Goal: Manage account settings

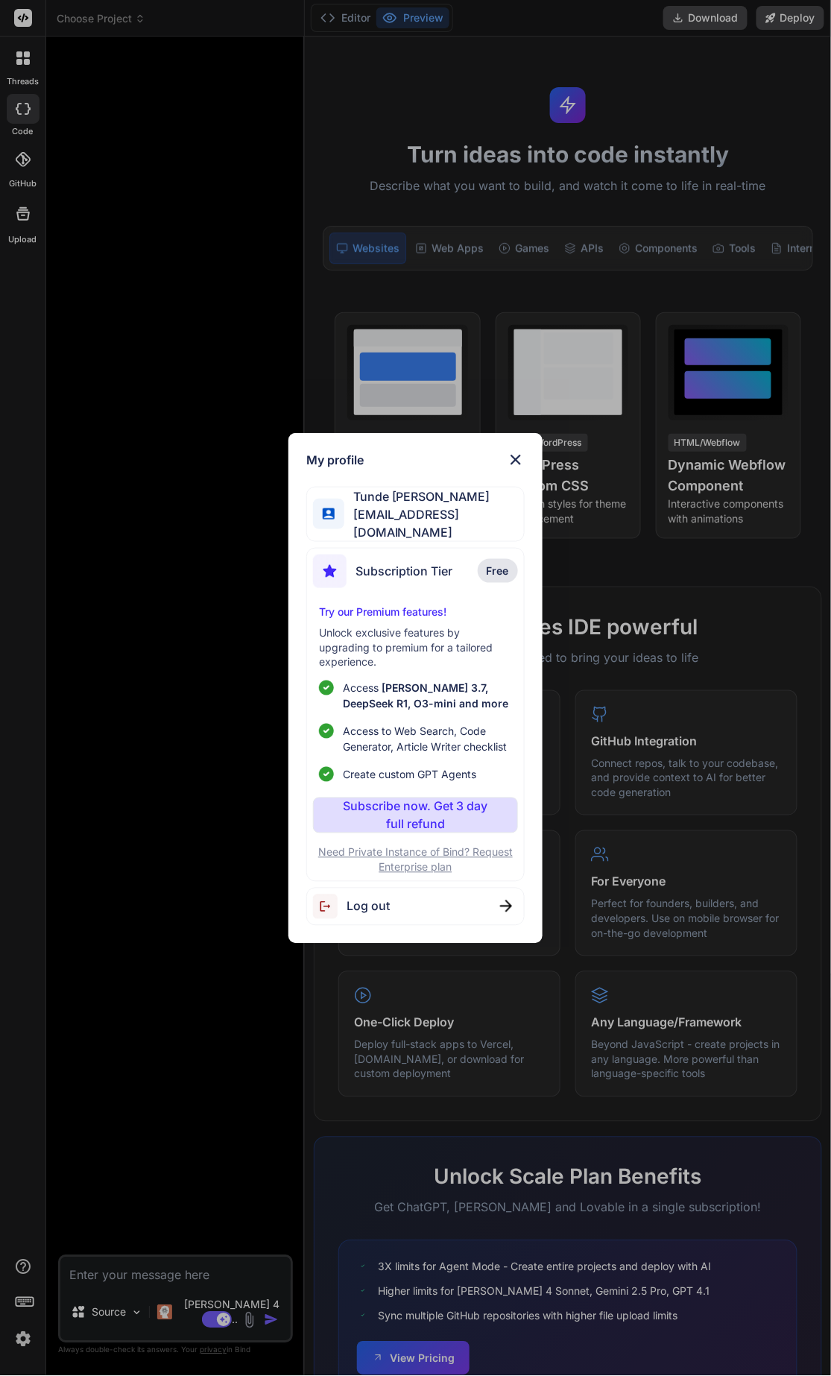
scroll to position [131, 0]
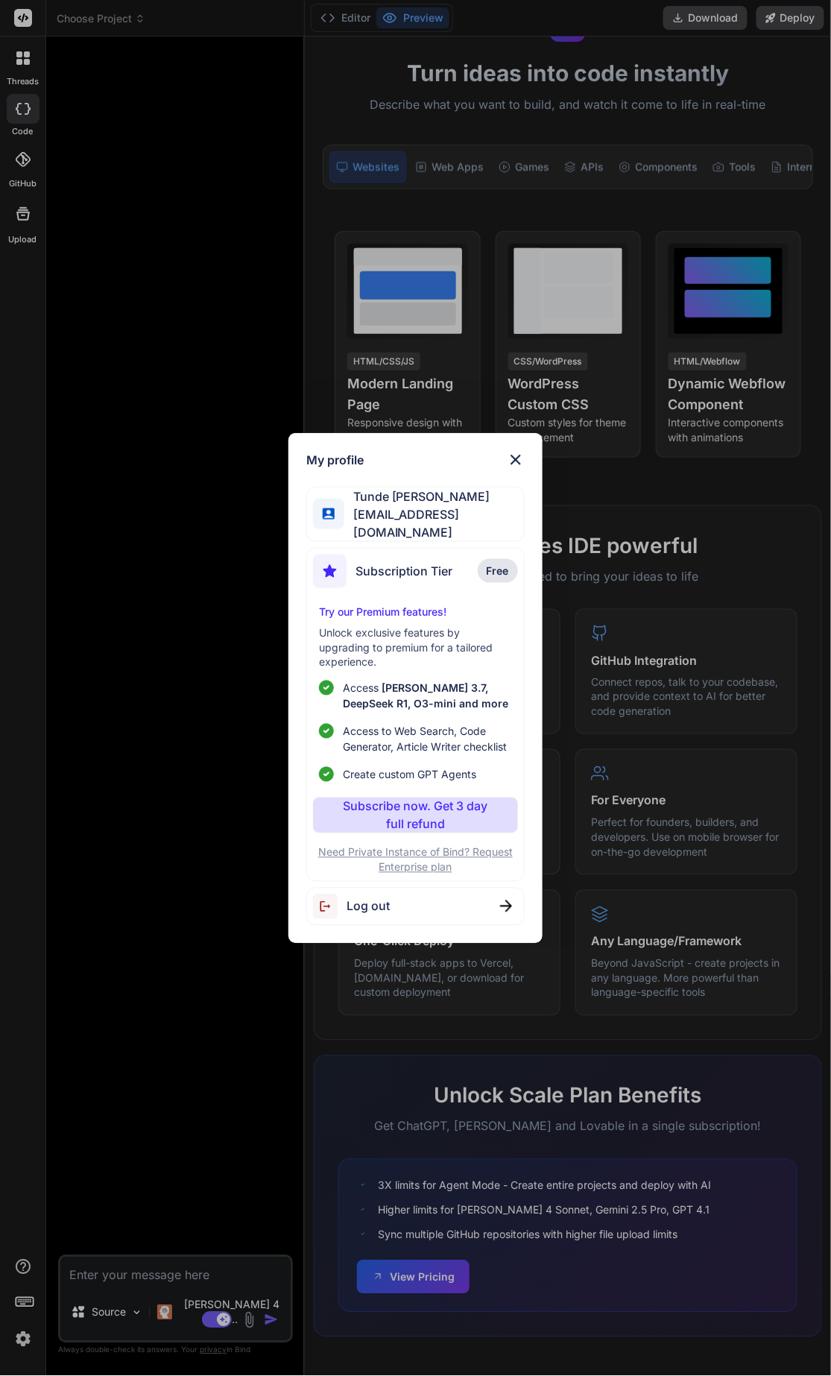
click at [397, 904] on div "Log out" at bounding box center [415, 907] width 218 height 38
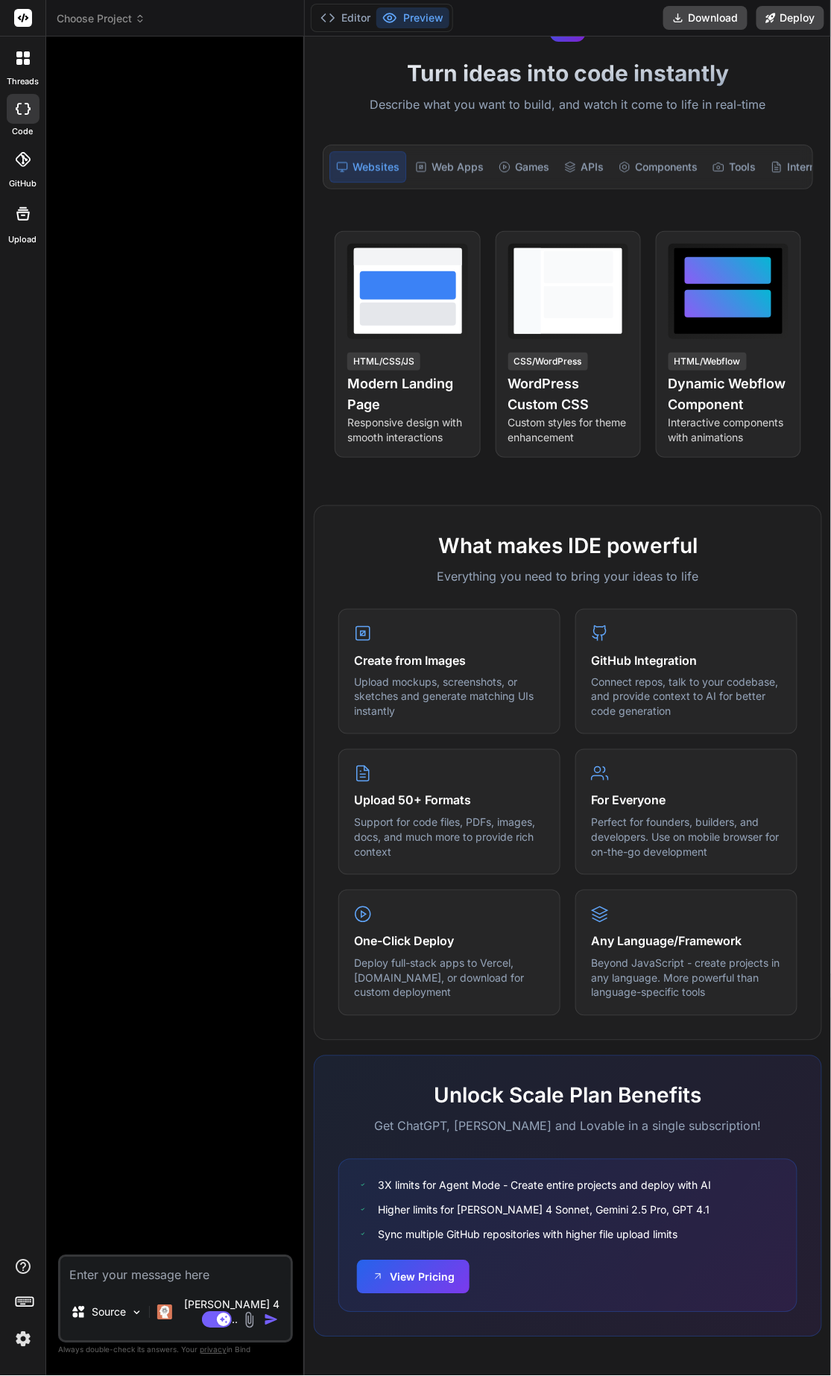
type textarea "x"
click at [18, 12] on rect at bounding box center [23, 18] width 18 height 18
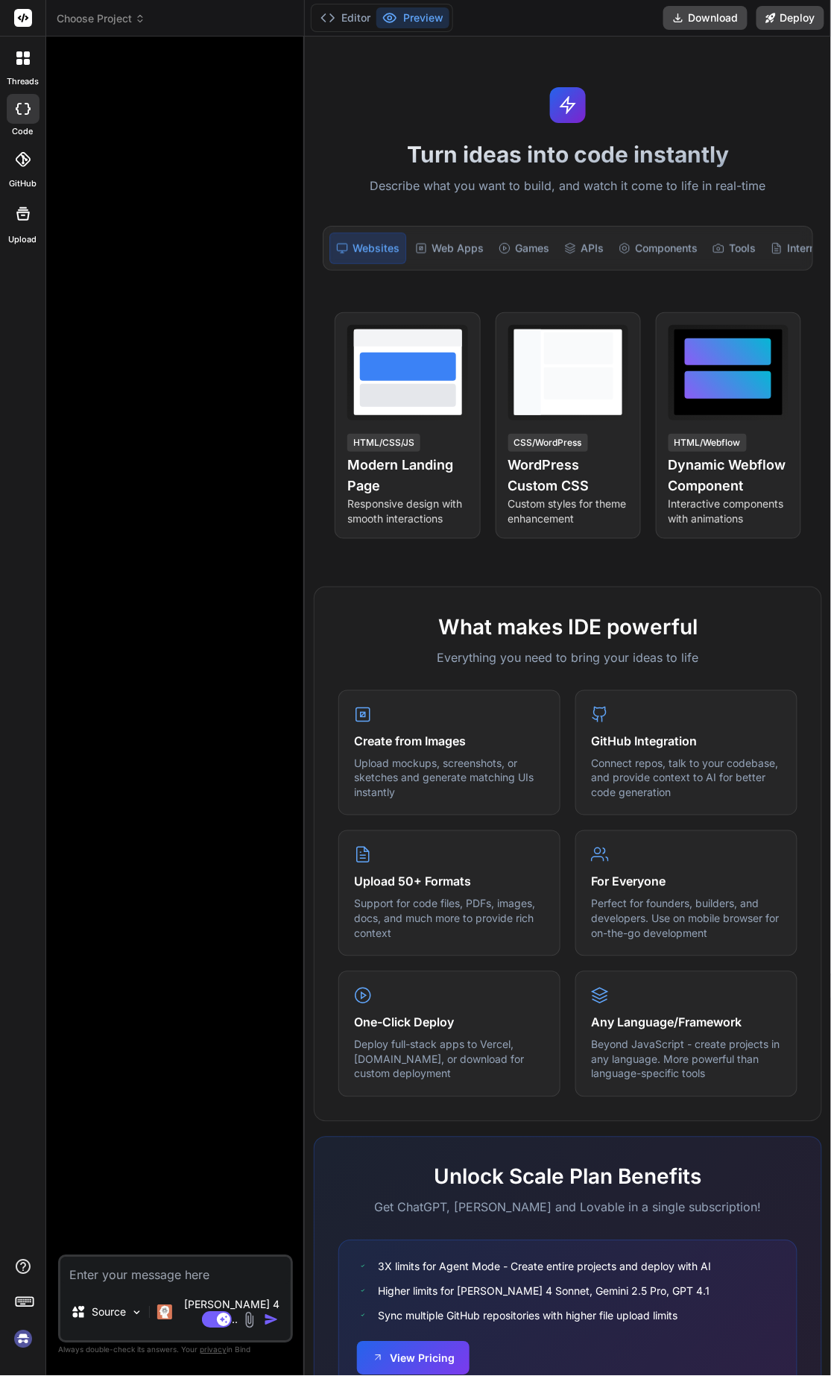
click at [21, 1344] on img at bounding box center [22, 1339] width 25 height 25
click at [19, 1343] on img at bounding box center [22, 1339] width 25 height 25
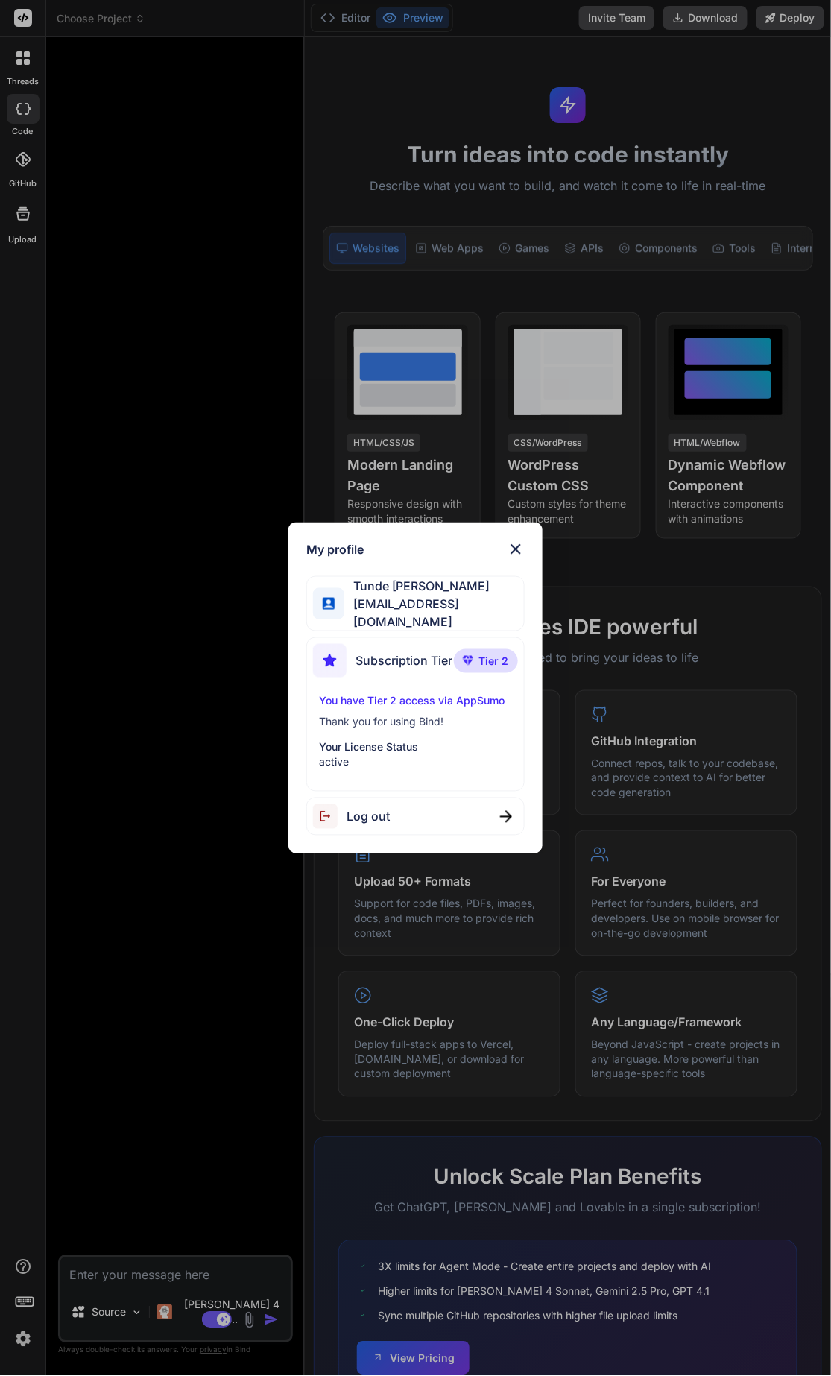
click at [385, 697] on p "You have Tier 2 access via AppSumo" at bounding box center [415, 701] width 193 height 15
drag, startPoint x: 399, startPoint y: 696, endPoint x: 356, endPoint y: 704, distance: 43.1
click at [356, 704] on p "You have Tier 2 access via AppSumo" at bounding box center [415, 701] width 193 height 15
drag, startPoint x: 356, startPoint y: 704, endPoint x: 368, endPoint y: 715, distance: 16.4
click at [368, 715] on p "Thank you for using Bind!" at bounding box center [415, 722] width 193 height 15
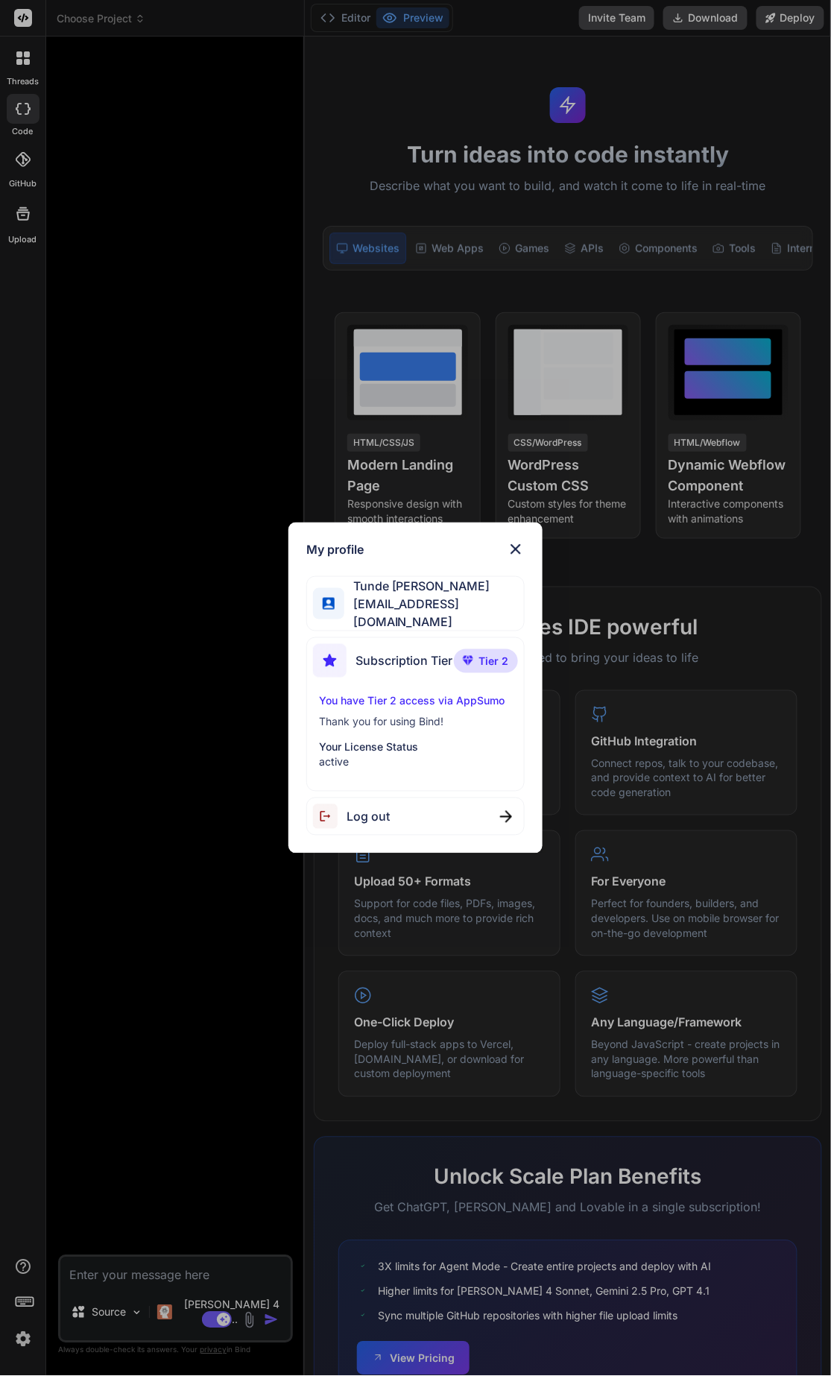
drag, startPoint x: 368, startPoint y: 715, endPoint x: 377, endPoint y: 750, distance: 36.2
click at [378, 755] on p "active" at bounding box center [415, 762] width 193 height 15
click at [485, 656] on span "Tier 2" at bounding box center [494, 661] width 30 height 15
click at [341, 743] on p "Your License Status" at bounding box center [415, 747] width 193 height 15
click at [518, 552] on img at bounding box center [516, 550] width 18 height 18
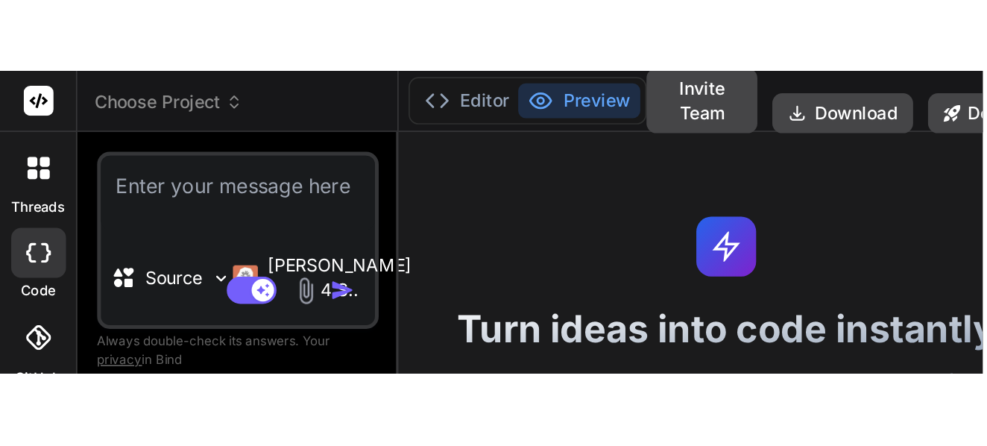
scroll to position [44, 0]
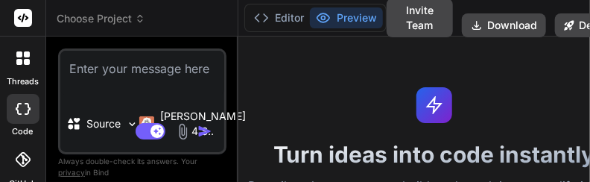
type textarea "x"
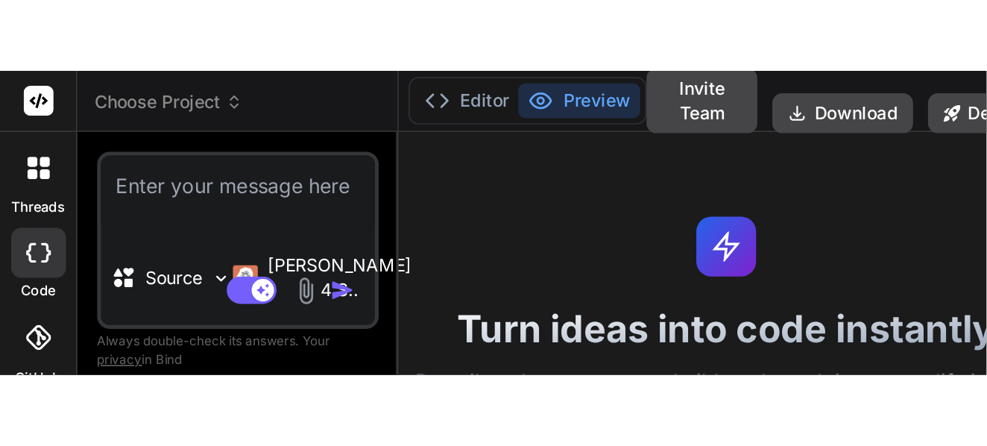
scroll to position [0, 0]
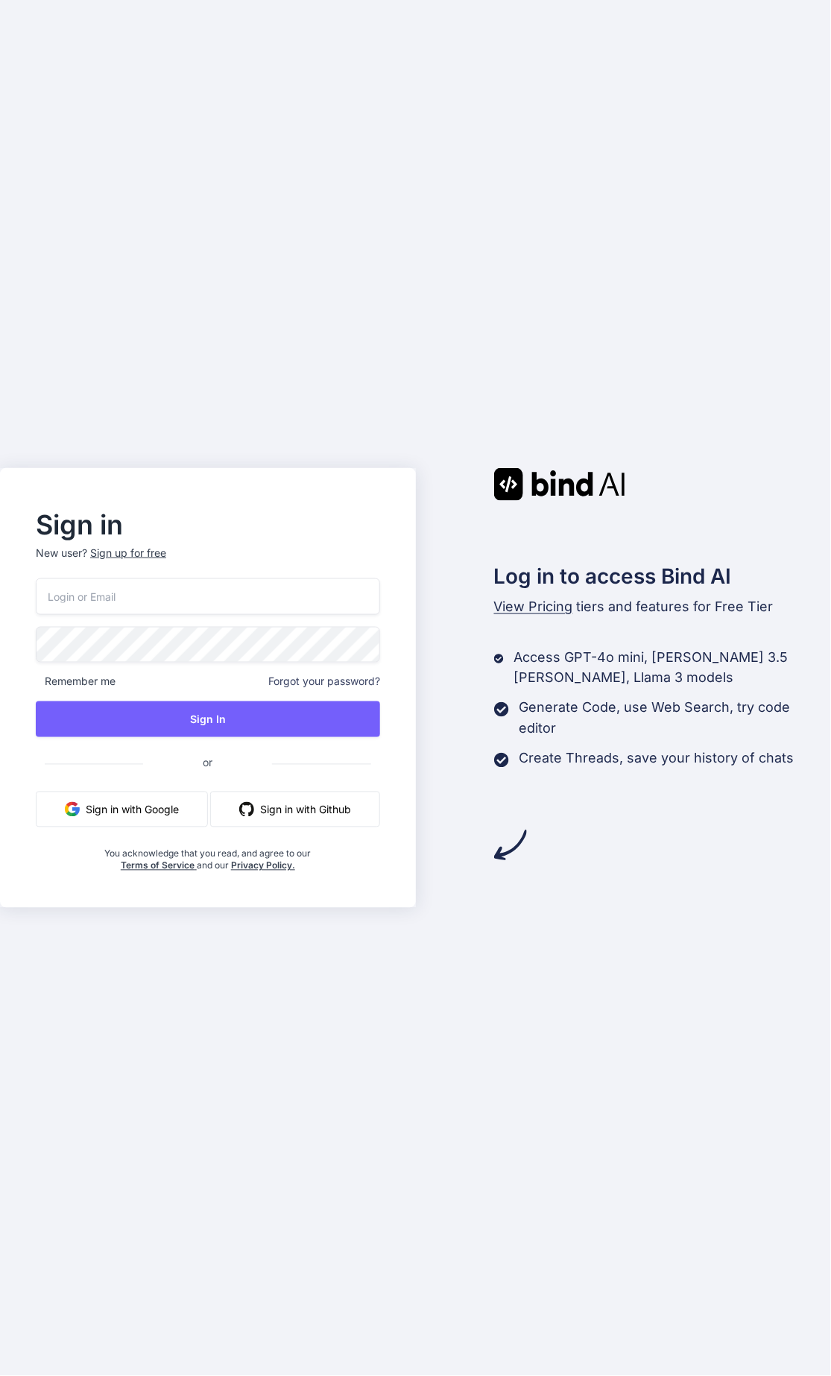
type input "[EMAIL_ADDRESS][DOMAIN_NAME]"
click at [148, 810] on button "Sign in with Google" at bounding box center [122, 810] width 172 height 36
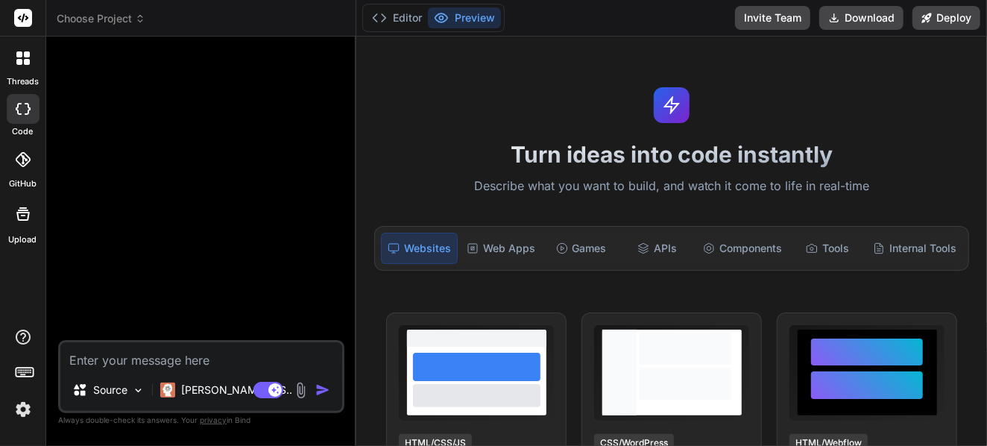
type textarea "x"
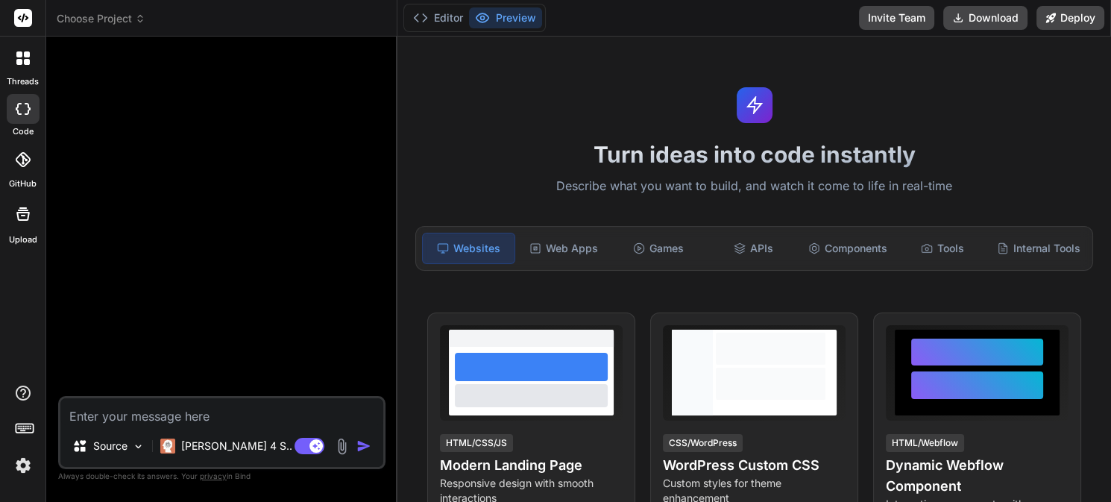
drag, startPoint x: 948, startPoint y: 0, endPoint x: 252, endPoint y: 227, distance: 731.6
click at [252, 227] on div at bounding box center [223, 221] width 324 height 347
click at [986, 243] on div "Internal Tools" at bounding box center [1038, 248] width 95 height 31
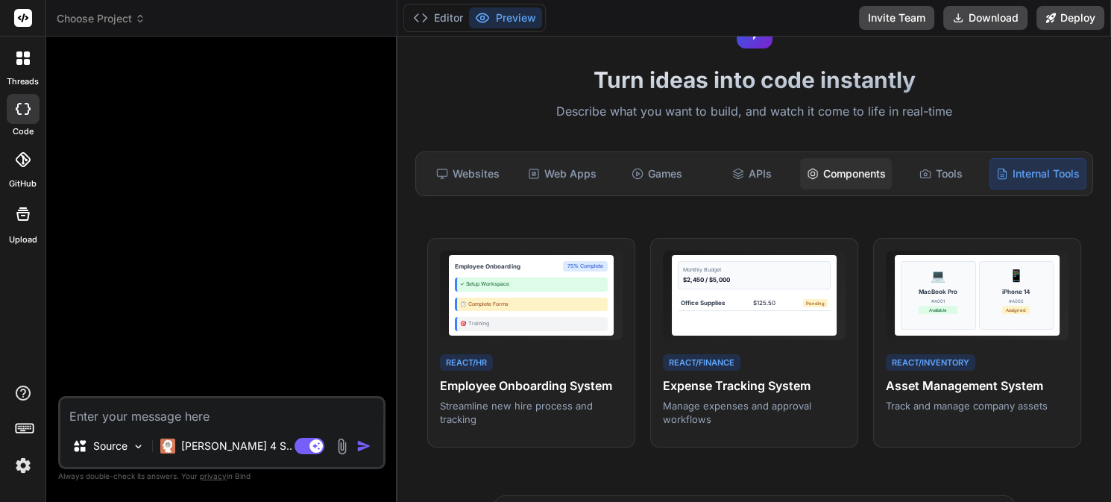
scroll to position [74, 0]
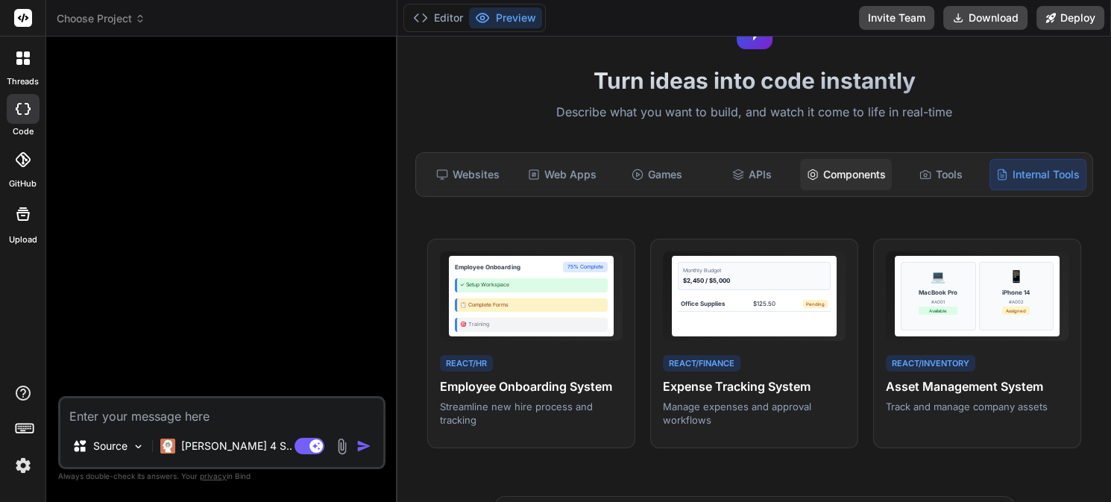
click at [841, 177] on div "Components" at bounding box center [846, 174] width 92 height 31
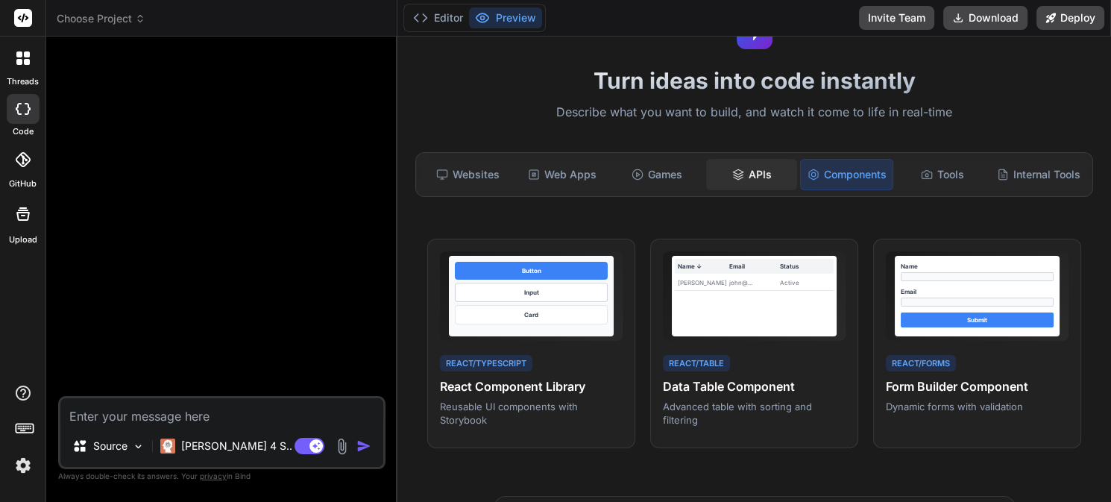
click at [747, 162] on div "APIs" at bounding box center [752, 174] width 92 height 31
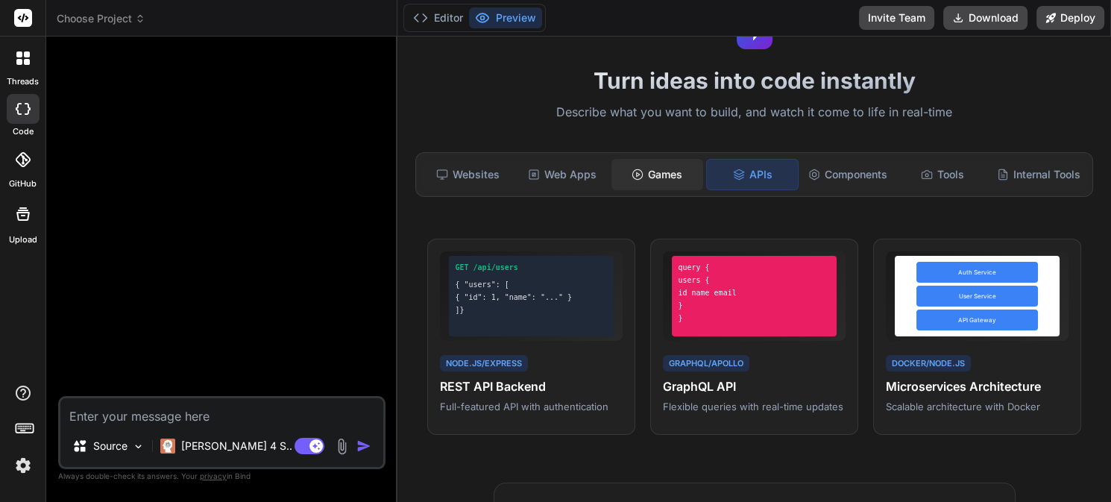
click at [667, 164] on div "Games" at bounding box center [657, 174] width 92 height 31
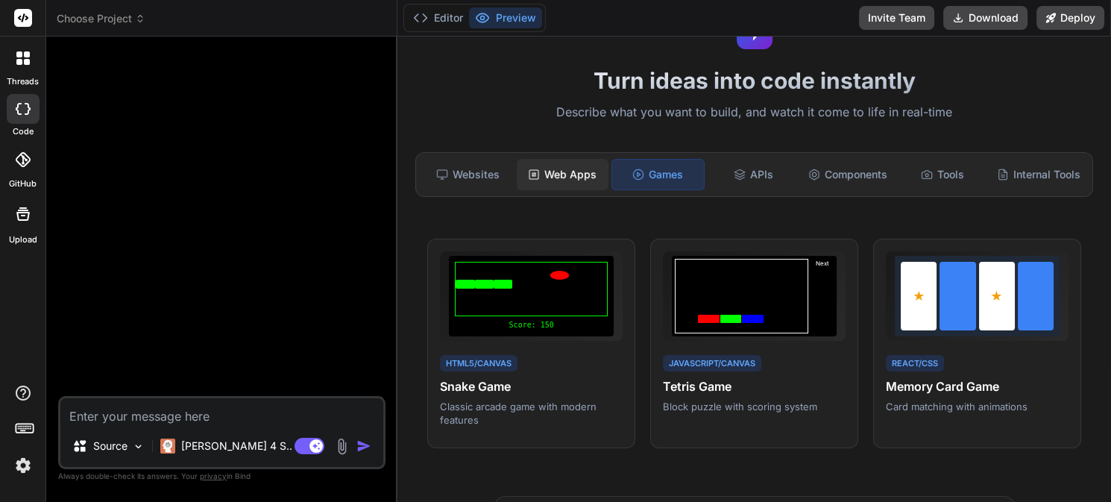
click at [560, 180] on div "Web Apps" at bounding box center [563, 174] width 92 height 31
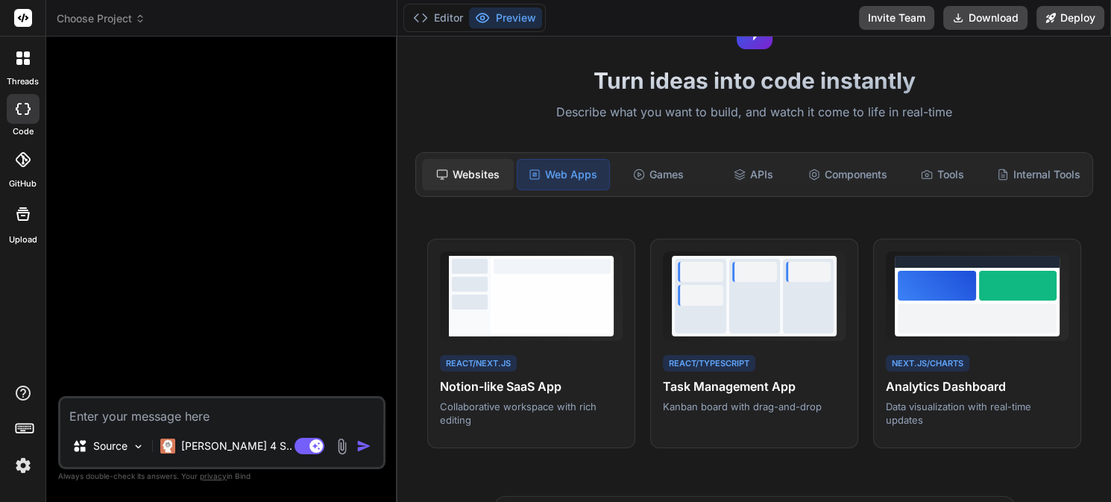
click at [476, 171] on div "Websites" at bounding box center [468, 174] width 92 height 31
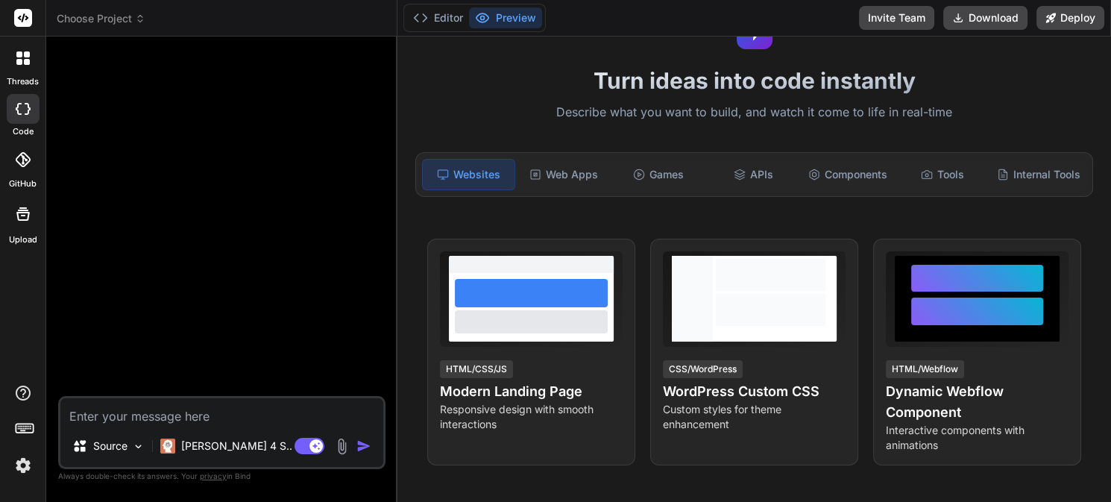
click at [25, 445] on img at bounding box center [22, 465] width 25 height 25
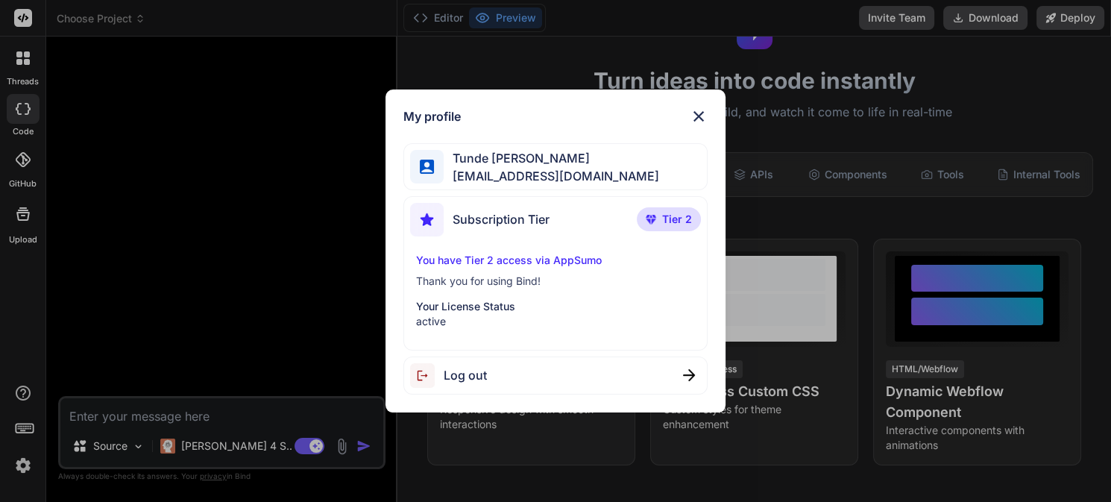
click at [465, 306] on p "Your License Status" at bounding box center [555, 306] width 278 height 15
click at [26, 63] on div "My profile Tunde Chris tunde825@gmail.com Subscription Tier Tier 2 You have Tie…" at bounding box center [555, 251] width 1111 height 502
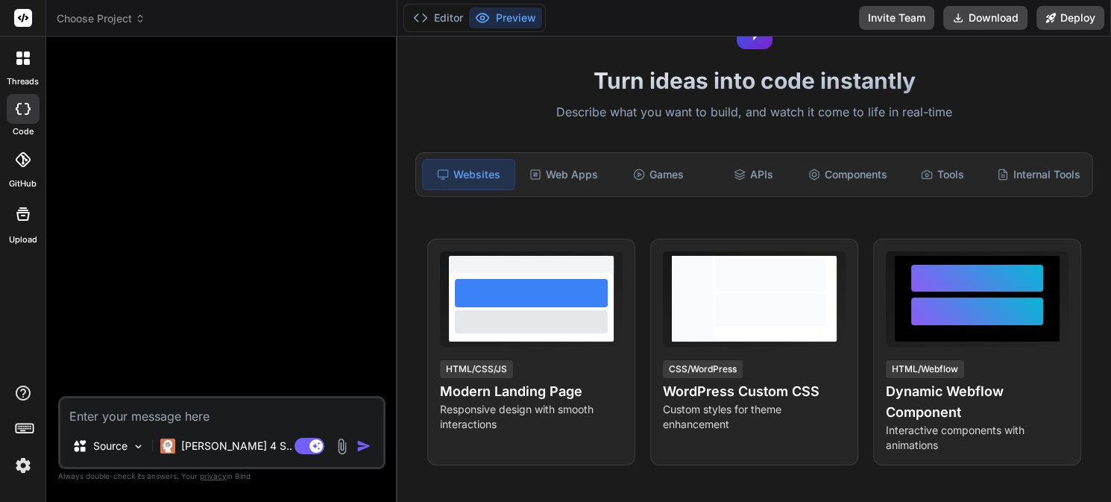
click at [25, 423] on rect at bounding box center [24, 427] width 17 height 9
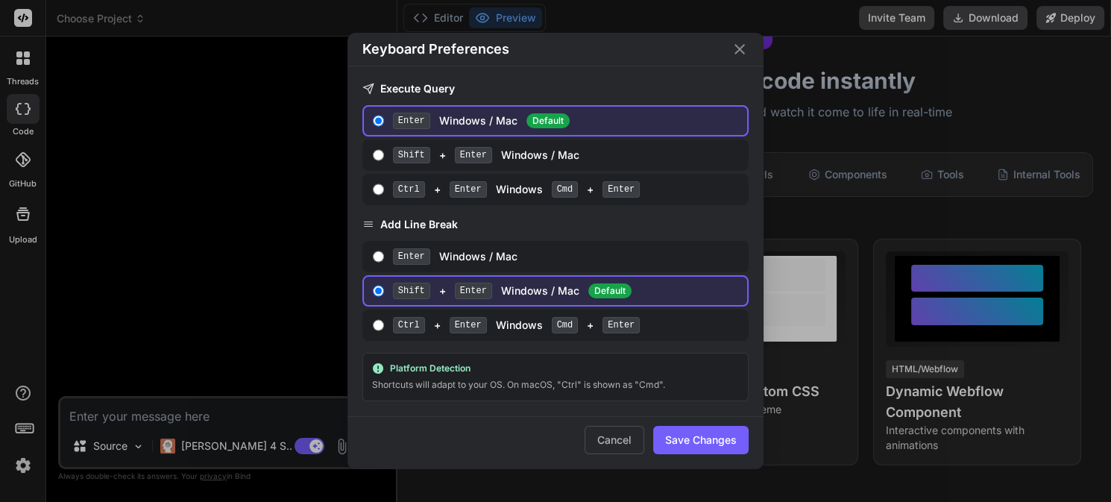
click at [28, 445] on div "Keyboard Preferences Execute Query Enter Windows / Mac Default Shift + Enter Wi…" at bounding box center [555, 251] width 1111 height 502
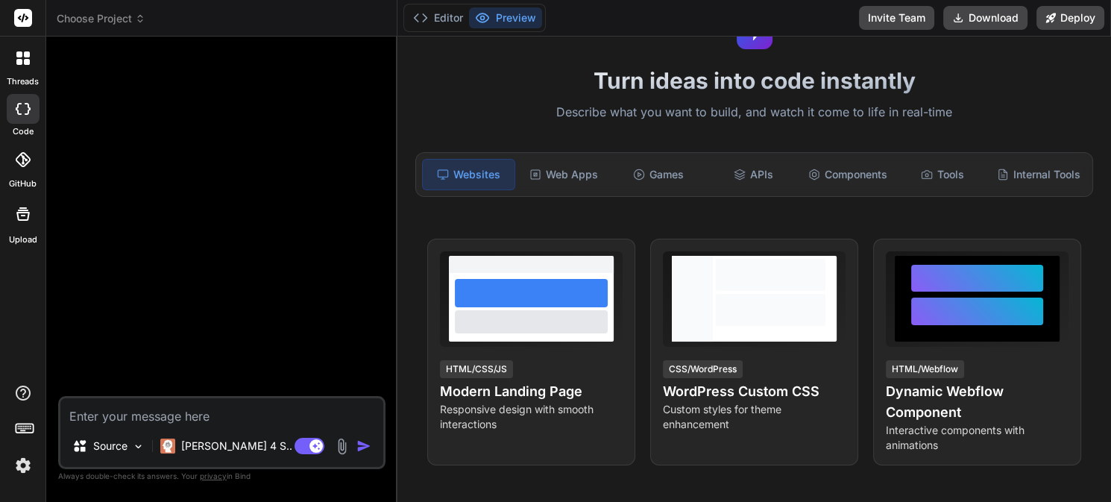
click at [27, 445] on img at bounding box center [22, 465] width 25 height 25
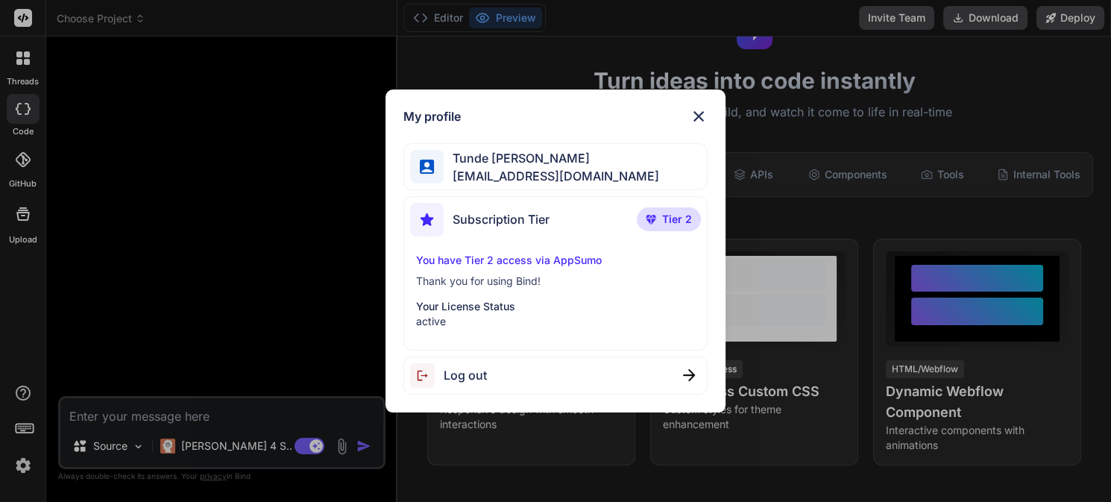
click at [680, 228] on p "Tier 2" at bounding box center [669, 219] width 64 height 24
click at [703, 116] on img at bounding box center [699, 116] width 18 height 18
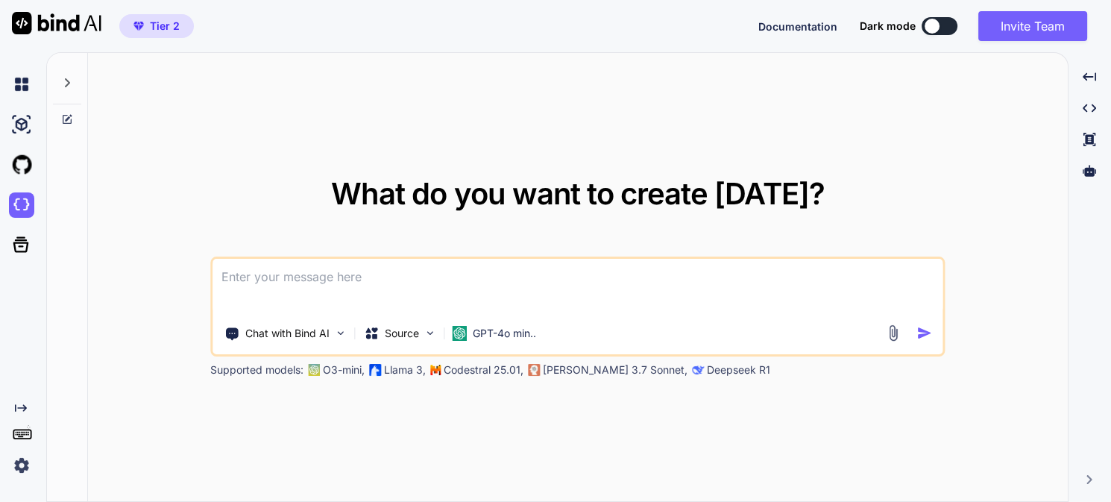
click at [173, 29] on span "Tier 2" at bounding box center [165, 26] width 30 height 15
click at [25, 468] on img at bounding box center [21, 465] width 25 height 25
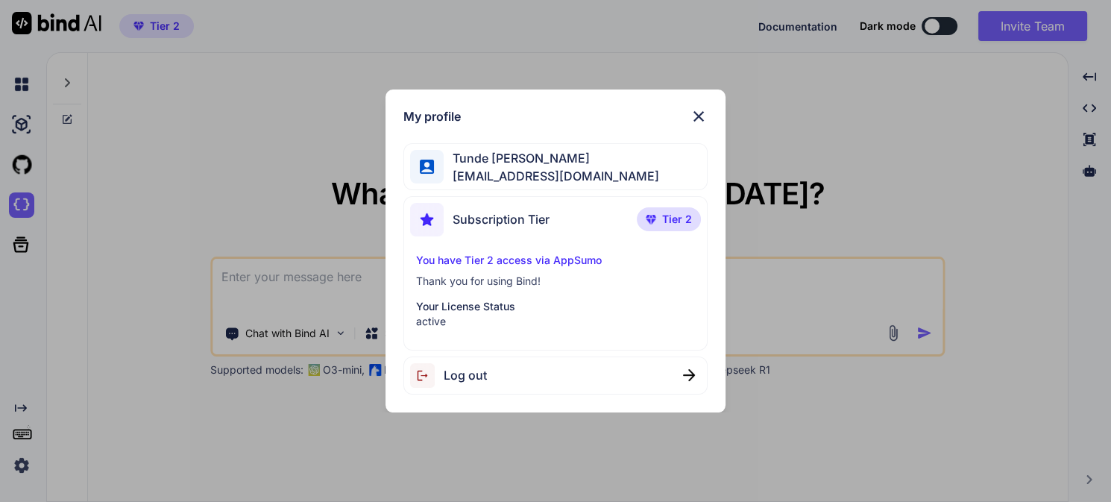
click at [655, 221] on img at bounding box center [651, 219] width 10 height 9
click at [493, 218] on span "Subscription Tier" at bounding box center [501, 219] width 97 height 18
click at [505, 260] on p "You have Tier 2 access via AppSumo" at bounding box center [555, 260] width 278 height 15
